Goal: Use online tool/utility

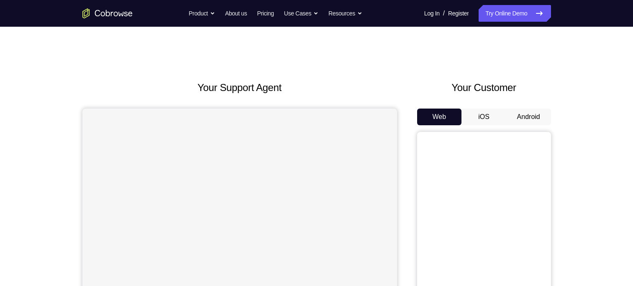
click at [537, 116] on button "Android" at bounding box center [528, 117] width 45 height 17
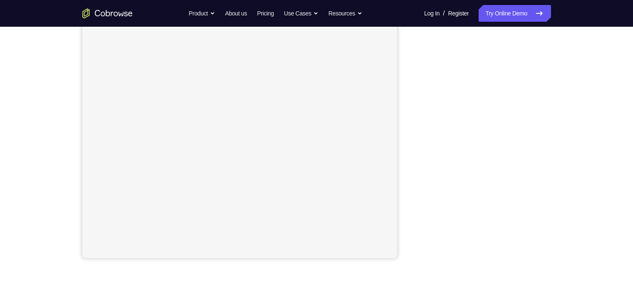
scroll to position [56, 0]
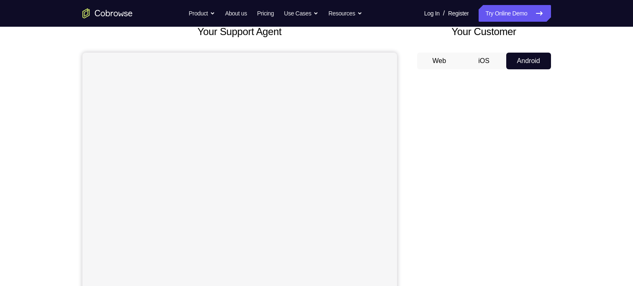
click at [482, 54] on button "iOS" at bounding box center [483, 61] width 45 height 17
click at [520, 54] on button "Android" at bounding box center [528, 61] width 45 height 17
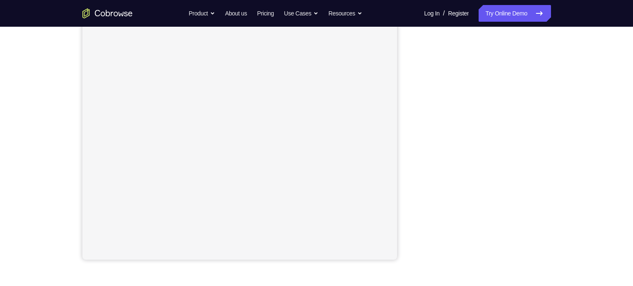
scroll to position [124, 0]
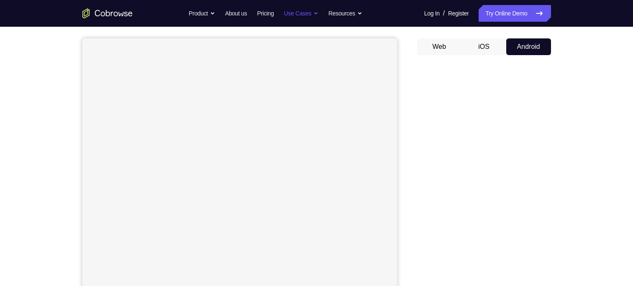
scroll to position [66, 0]
click at [488, 54] on button "iOS" at bounding box center [483, 51] width 45 height 17
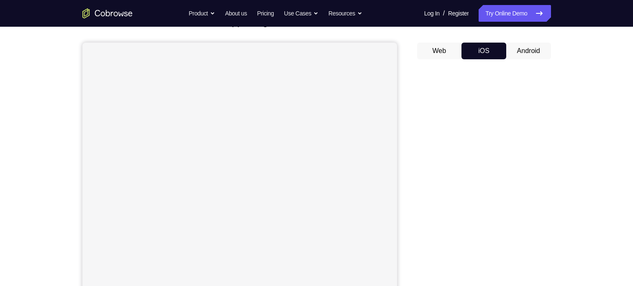
click at [516, 54] on button "Android" at bounding box center [528, 51] width 45 height 17
click at [445, 56] on button "Web" at bounding box center [439, 51] width 45 height 17
click at [520, 53] on button "Android" at bounding box center [528, 51] width 45 height 17
click at [486, 52] on button "iOS" at bounding box center [483, 51] width 45 height 17
click at [512, 51] on button "Android" at bounding box center [528, 51] width 45 height 17
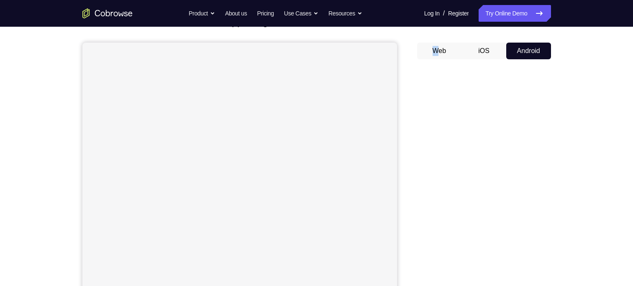
drag, startPoint x: 434, startPoint y: 60, endPoint x: 437, endPoint y: 46, distance: 14.3
click at [437, 46] on div "Web iOS Android" at bounding box center [484, 183] width 134 height 281
click at [437, 46] on button "Web" at bounding box center [439, 51] width 45 height 17
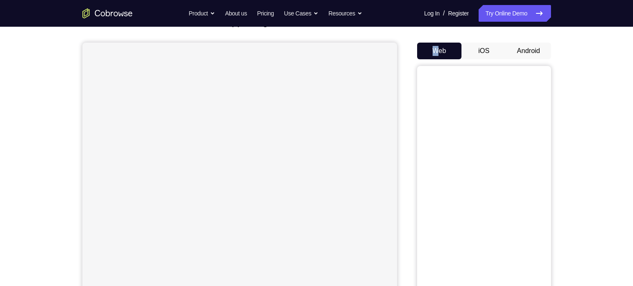
click at [523, 51] on button "Android" at bounding box center [528, 51] width 45 height 17
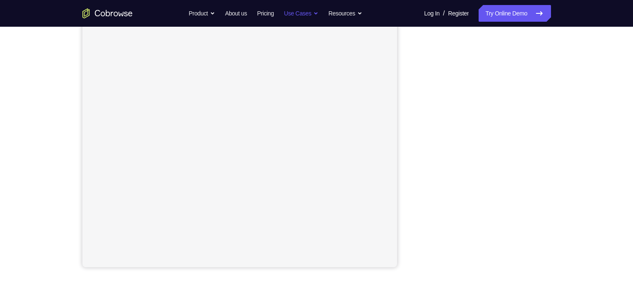
scroll to position [109, 0]
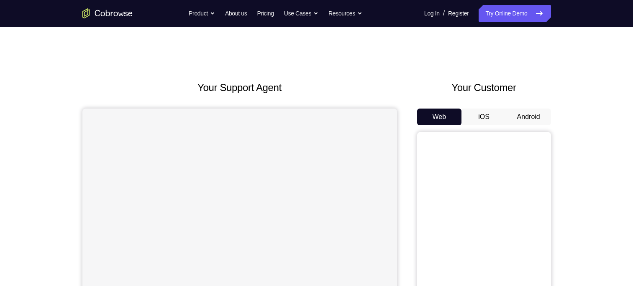
click at [522, 115] on button "Android" at bounding box center [528, 117] width 45 height 17
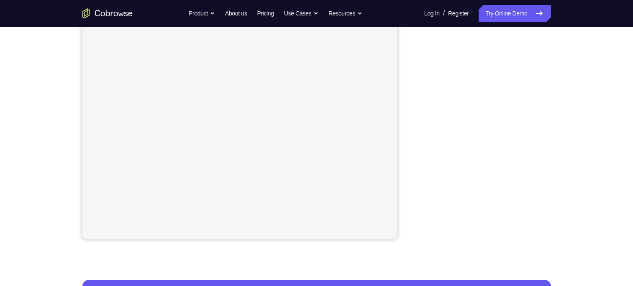
scroll to position [125, 0]
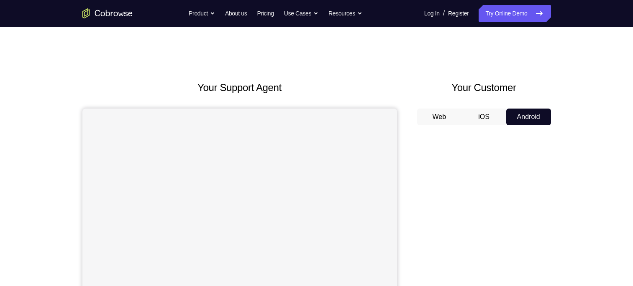
scroll to position [85, 0]
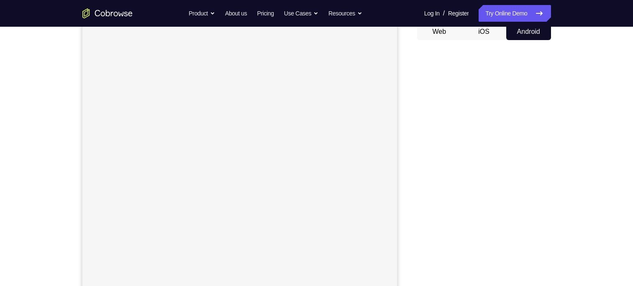
click at [485, 36] on button "iOS" at bounding box center [483, 31] width 45 height 17
click at [519, 30] on button "Android" at bounding box center [528, 31] width 45 height 17
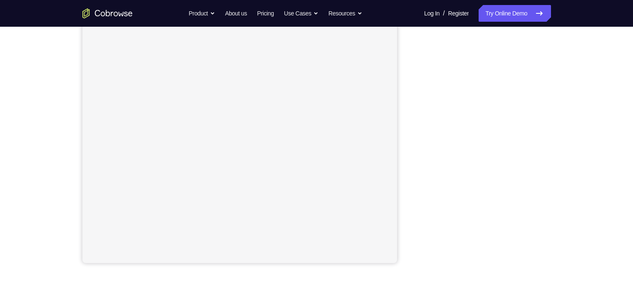
scroll to position [127, 0]
